Goal: Navigation & Orientation: Find specific page/section

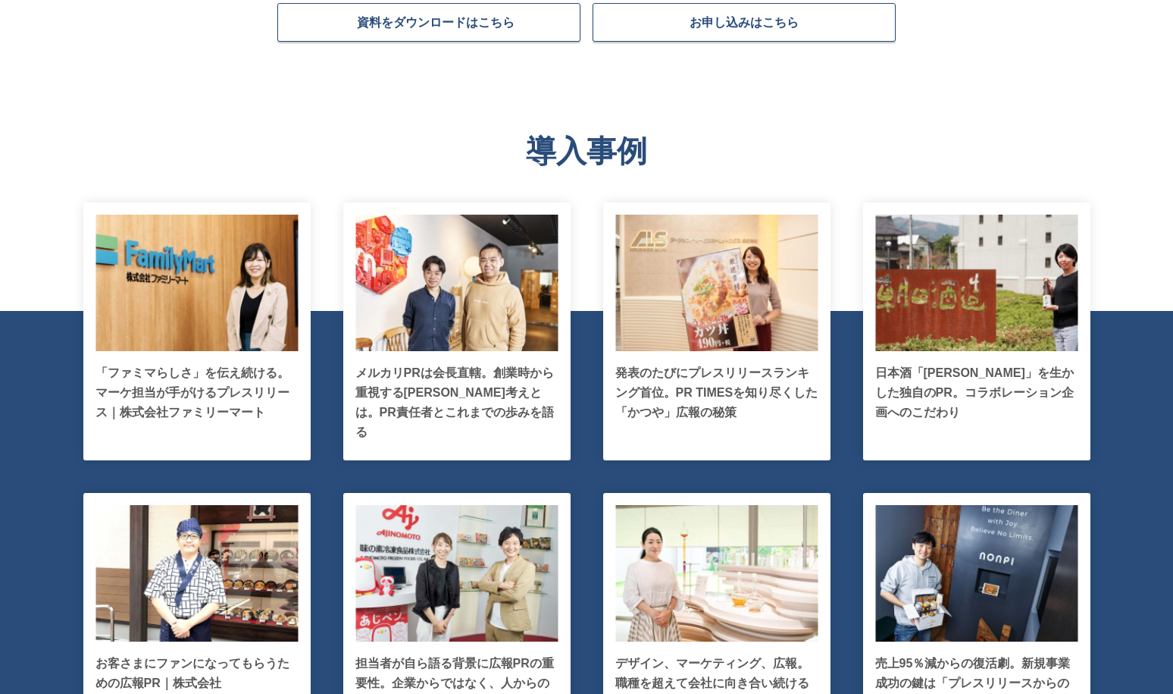
scroll to position [3171, 0]
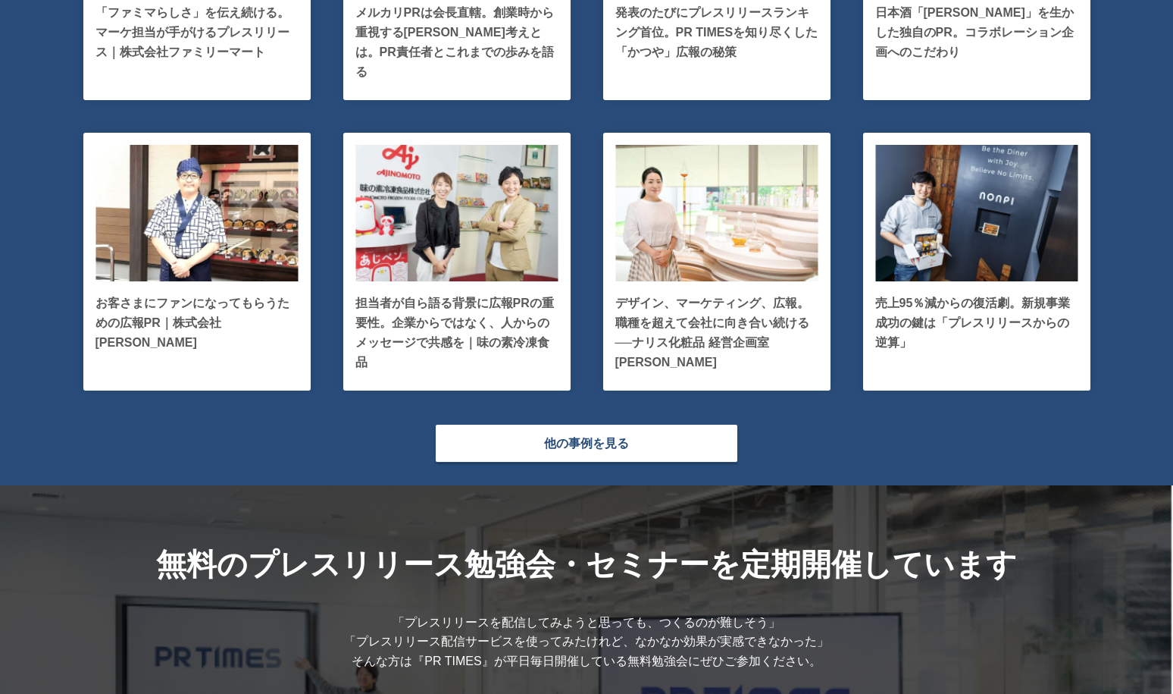
drag, startPoint x: 733, startPoint y: 414, endPoint x: 815, endPoint y: 659, distance: 258.1
click at [815, 660] on main "プレスリリース配信なら 資料をダウンロードはこちら お申し込みはこちら とは 国内シェアNo.1 メディア（記者）および生活者に最もよく活用されているプレスリ…" at bounding box center [586, 58] width 1173 height 6372
drag, startPoint x: 831, startPoint y: 665, endPoint x: 627, endPoint y: 418, distance: 320.8
click at [627, 419] on main "プレスリリース配信なら 資料をダウンロードはこちら お申し込みはこちら とは 国内シェアNo.1 メディア（記者）および生活者に最もよく活用されているプレスリ…" at bounding box center [586, 58] width 1173 height 6372
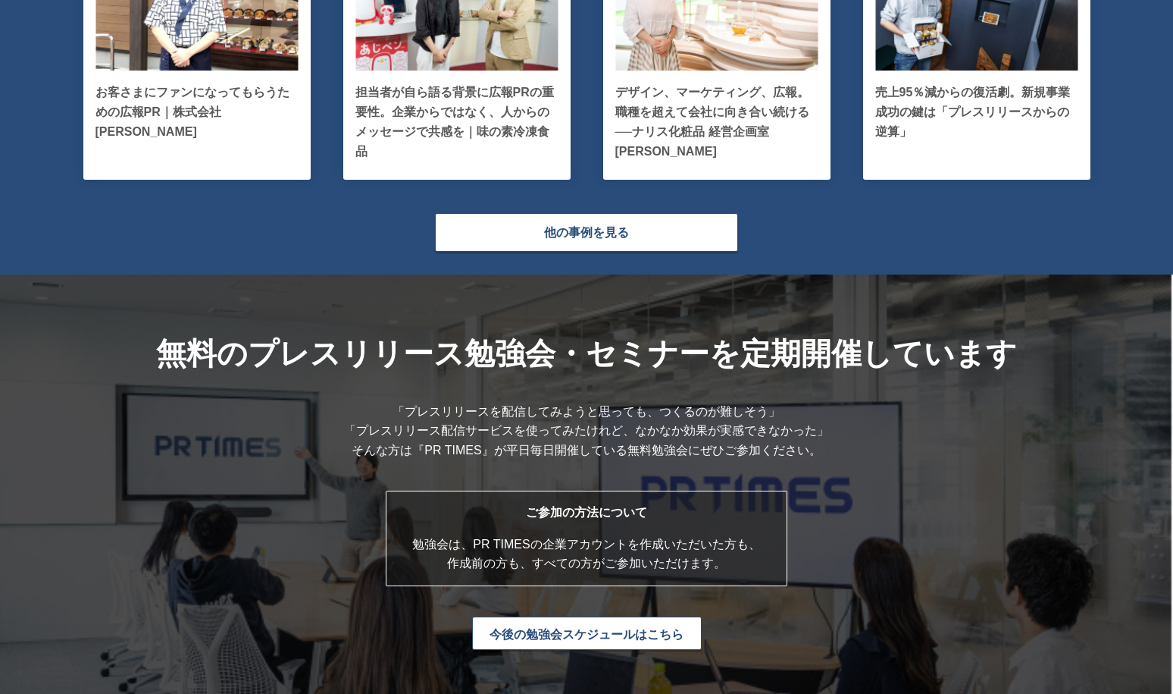
scroll to position [3778, 0]
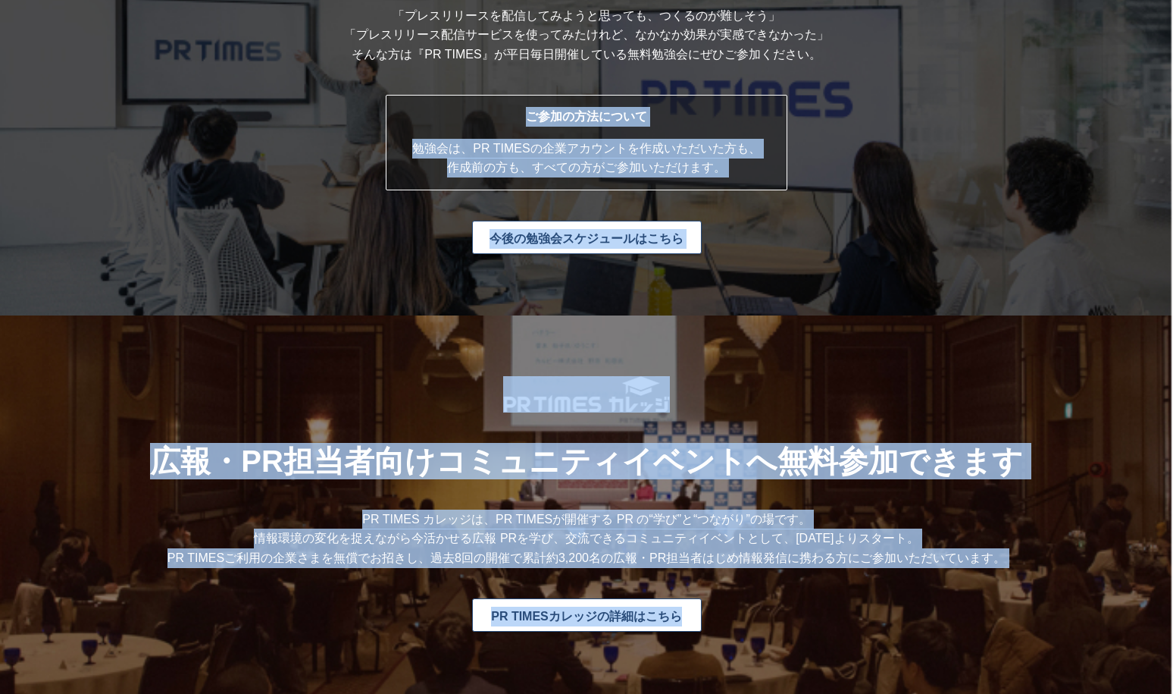
drag, startPoint x: 523, startPoint y: 120, endPoint x: 659, endPoint y: 636, distance: 533.9
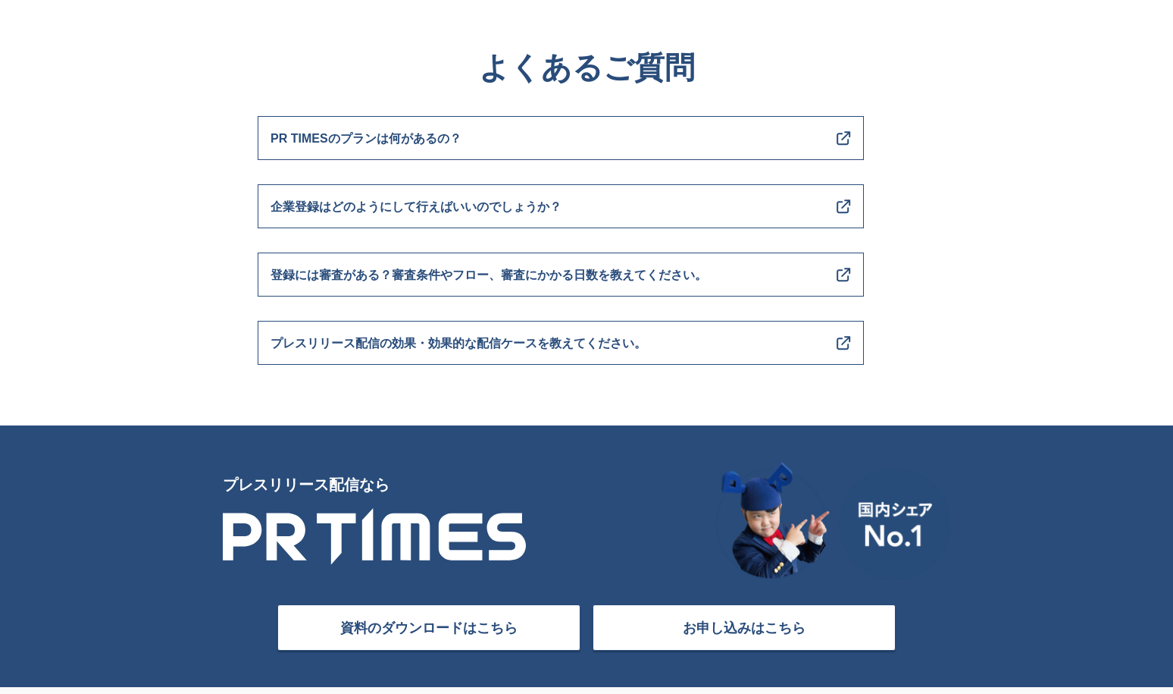
scroll to position [6041, 0]
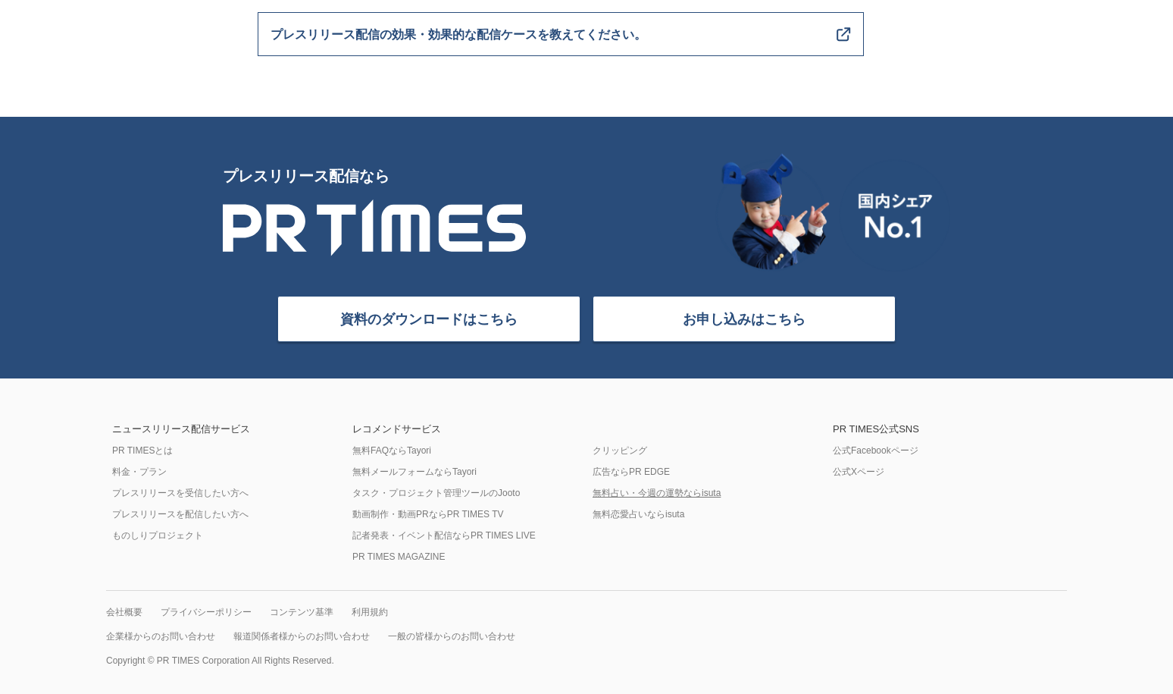
click at [613, 493] on link "無料占い・今週の運勢ならisuta" at bounding box center [657, 493] width 128 height 12
